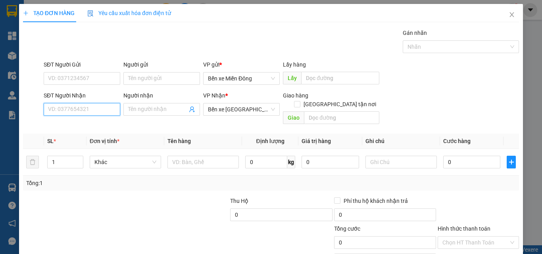
click at [95, 113] on input "SĐT Người Nhận" at bounding box center [82, 109] width 77 height 13
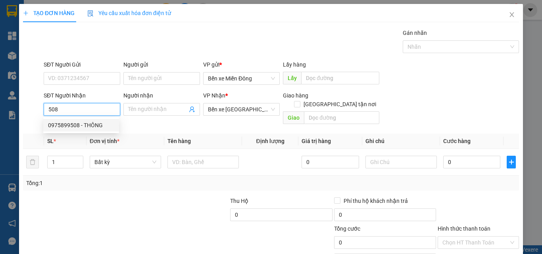
click at [61, 122] on div "0975899508 - THÔNG" at bounding box center [81, 125] width 66 height 9
type input "0975899508"
type input "THÔNG"
type input "CÂY XĂNG 79"
type input "90.000"
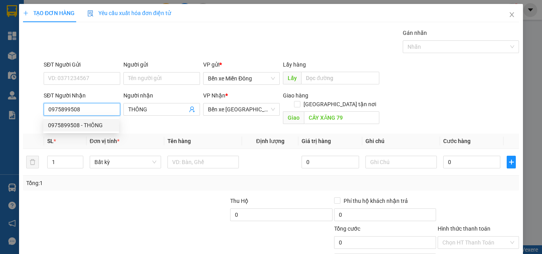
type input "90.000"
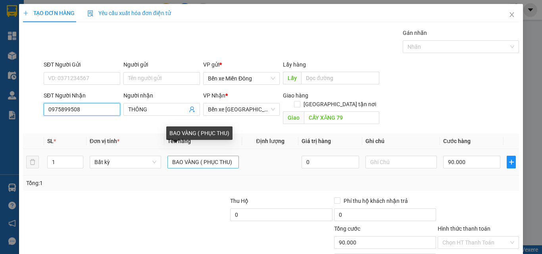
type input "0975899508"
click at [198, 156] on input "BAO VÀNG ( PHỤC THU)" at bounding box center [202, 162] width 71 height 13
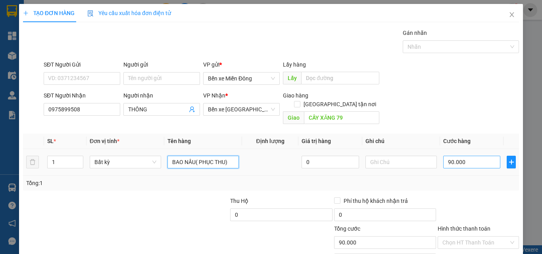
type input "BAO NÂU( PHỤC THU)"
click at [464, 156] on input "90.000" at bounding box center [471, 162] width 57 height 13
type input "8"
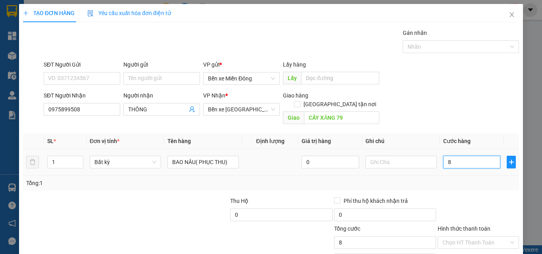
type input "80"
click at [454, 240] on div "Chọn HT Thanh Toán" at bounding box center [478, 242] width 81 height 13
type input "80"
type input "80.000"
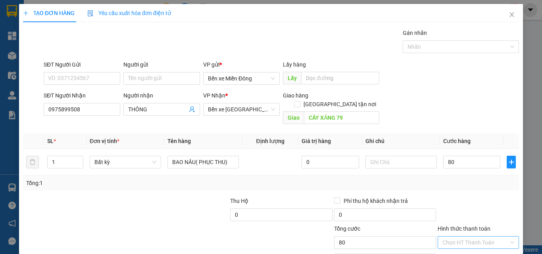
type input "80.000"
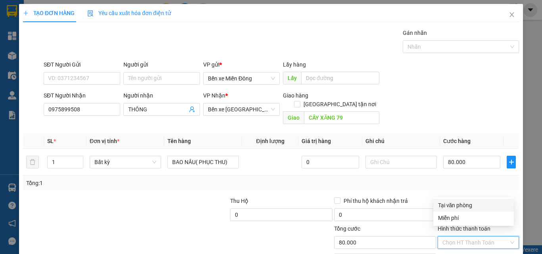
click at [448, 209] on div "Tại văn phòng" at bounding box center [473, 205] width 71 height 9
type input "0"
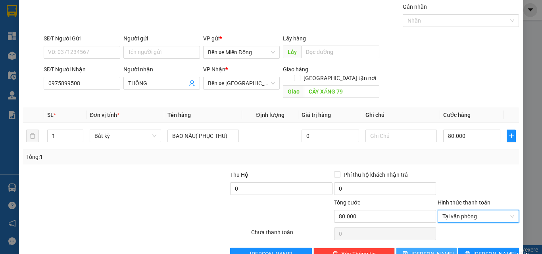
scroll to position [39, 0]
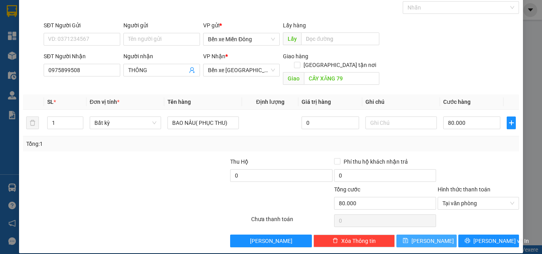
click at [432, 236] on button "[PERSON_NAME]" at bounding box center [426, 241] width 61 height 13
type input "0"
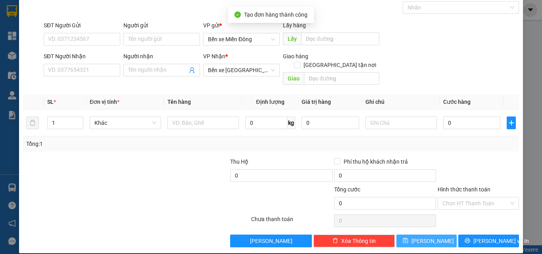
scroll to position [0, 0]
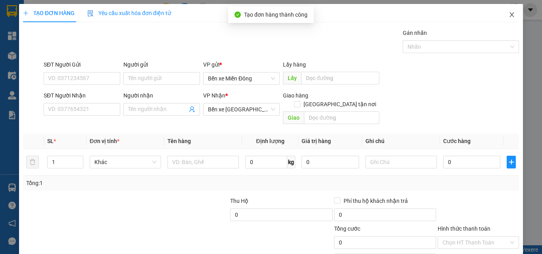
click at [509, 17] on icon "close" at bounding box center [512, 15] width 6 height 6
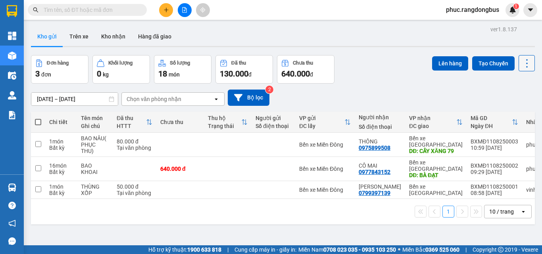
click at [522, 62] on icon at bounding box center [526, 63] width 11 height 11
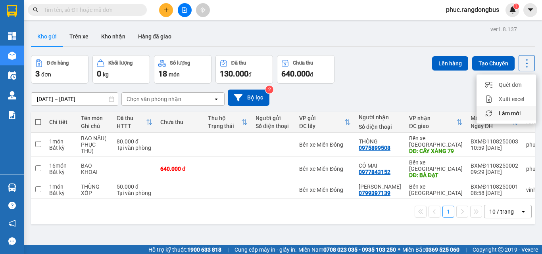
click at [516, 109] on li "Làm mới" at bounding box center [506, 113] width 60 height 14
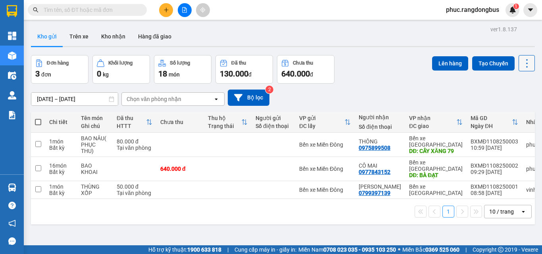
click at [523, 62] on icon at bounding box center [526, 63] width 11 height 11
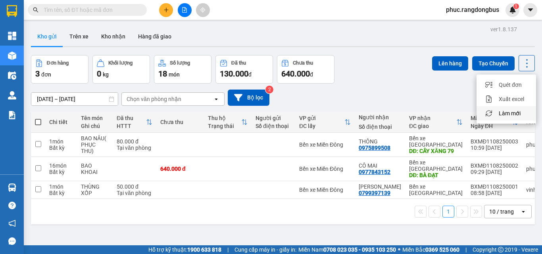
click at [518, 113] on span "Làm mới" at bounding box center [510, 113] width 22 height 8
